Goal: Communication & Community: Share content

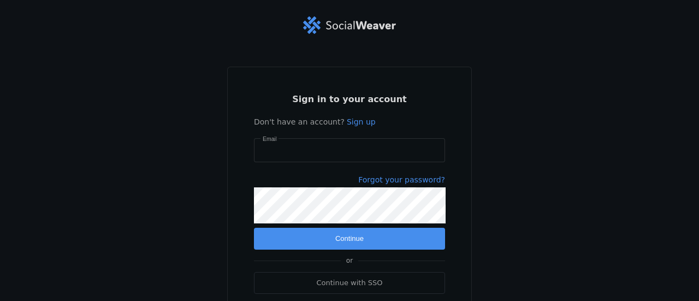
type input "[EMAIL_ADDRESS][DOMAIN_NAME]"
click at [295, 231] on span "submit" at bounding box center [349, 239] width 191 height 22
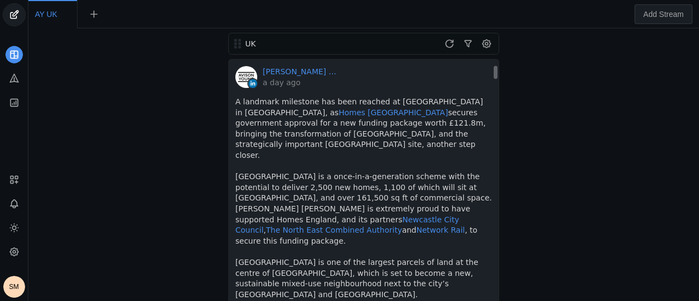
scroll to position [273, 0]
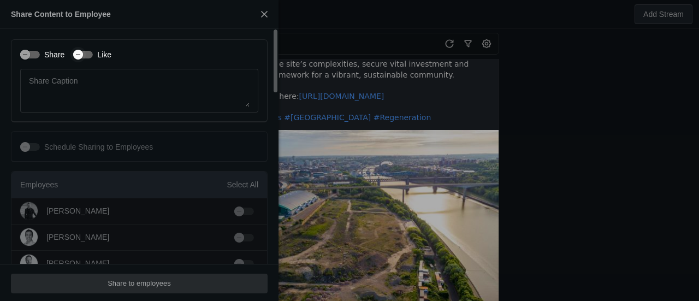
click at [79, 55] on icon "button" at bounding box center [78, 54] width 7 height 7
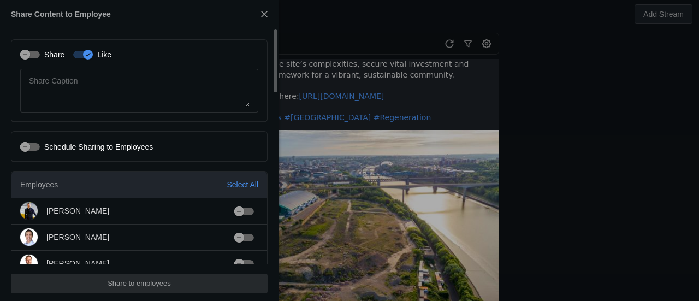
click at [56, 56] on label "Share" at bounding box center [52, 54] width 25 height 11
click at [40, 56] on button "Share" at bounding box center [30, 55] width 20 height 8
click at [230, 186] on div "Select All" at bounding box center [242, 184] width 32 height 11
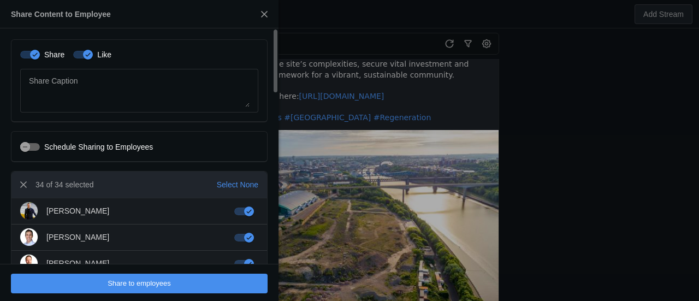
click at [222, 282] on span "undefined" at bounding box center [139, 283] width 257 height 20
